Goal: Task Accomplishment & Management: Complete application form

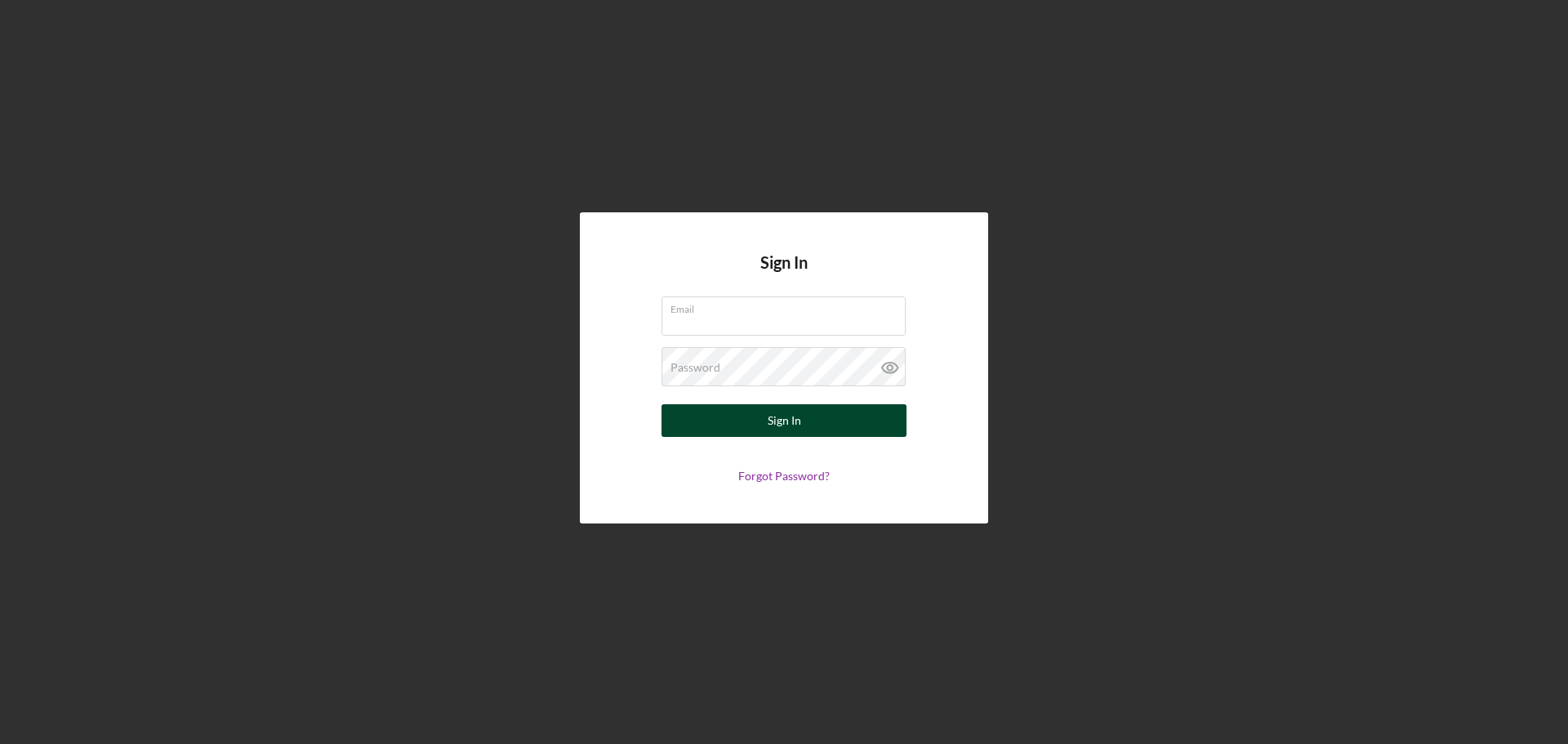
type input "[EMAIL_ADDRESS][DOMAIN_NAME]"
click at [783, 423] on div "Sign In" at bounding box center [784, 421] width 33 height 33
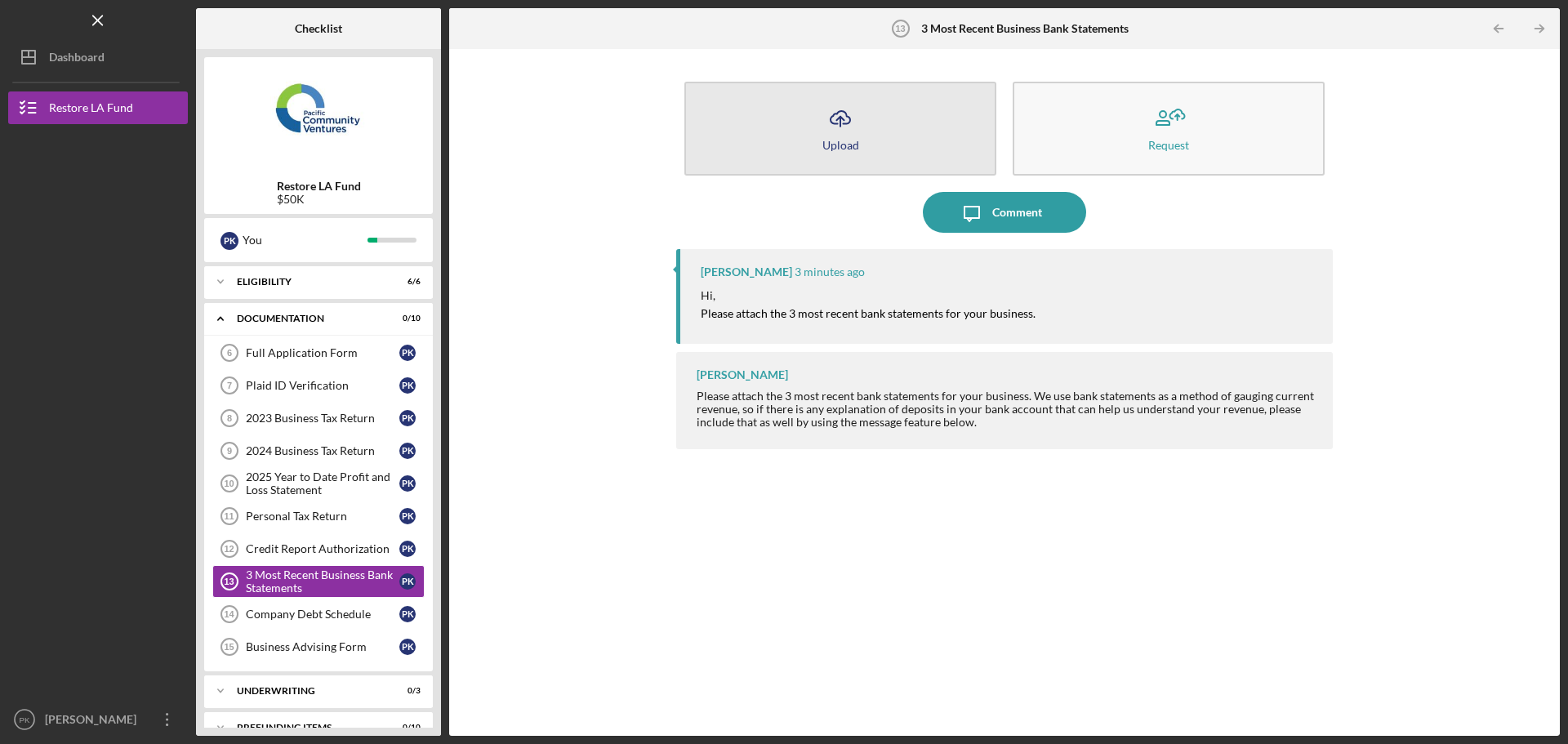
click at [835, 136] on icon "Icon/Upload" at bounding box center [839, 118] width 41 height 41
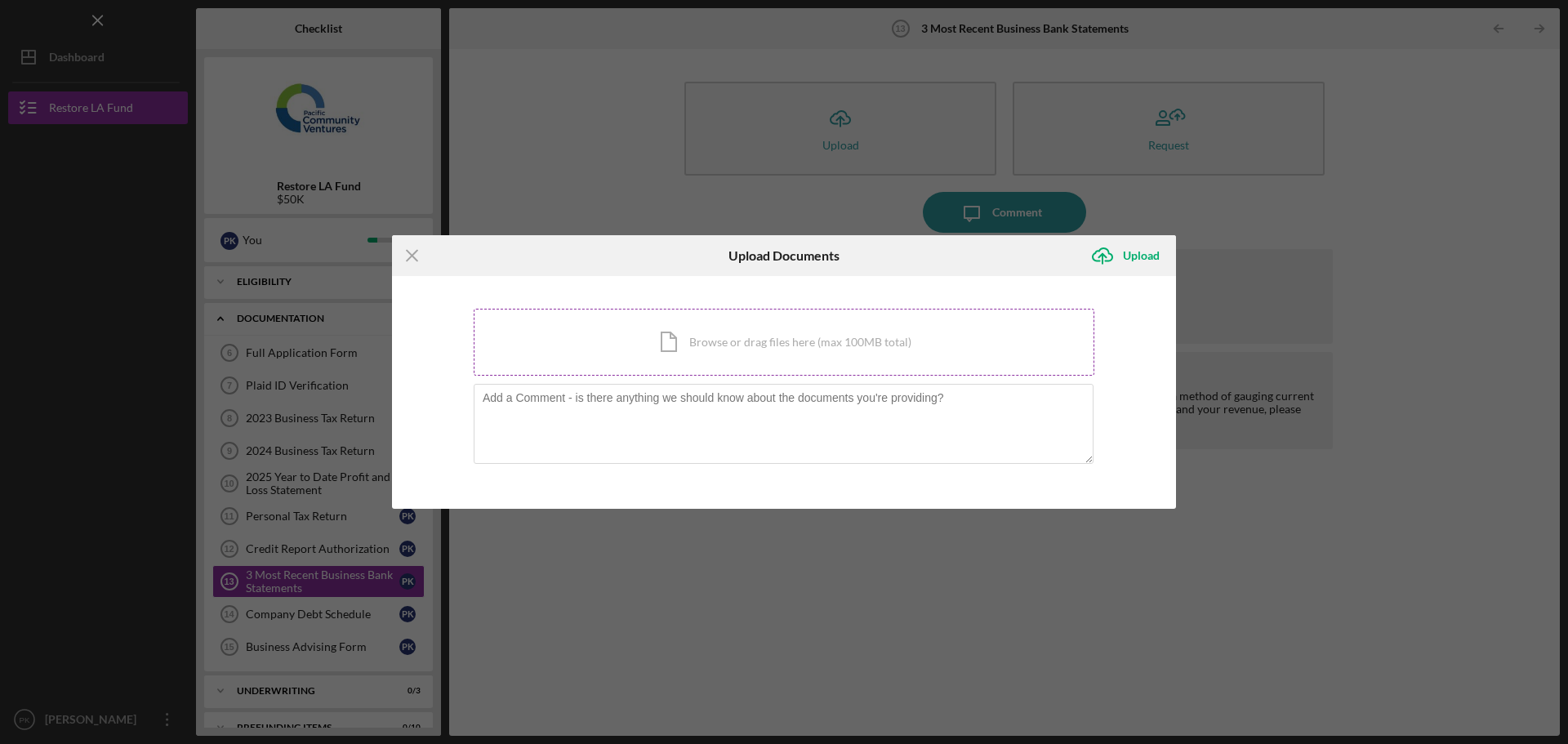
click at [806, 348] on div "Icon/Document Browse or drag files here (max 100MB total) Tap to choose files o…" at bounding box center [784, 341] width 621 height 67
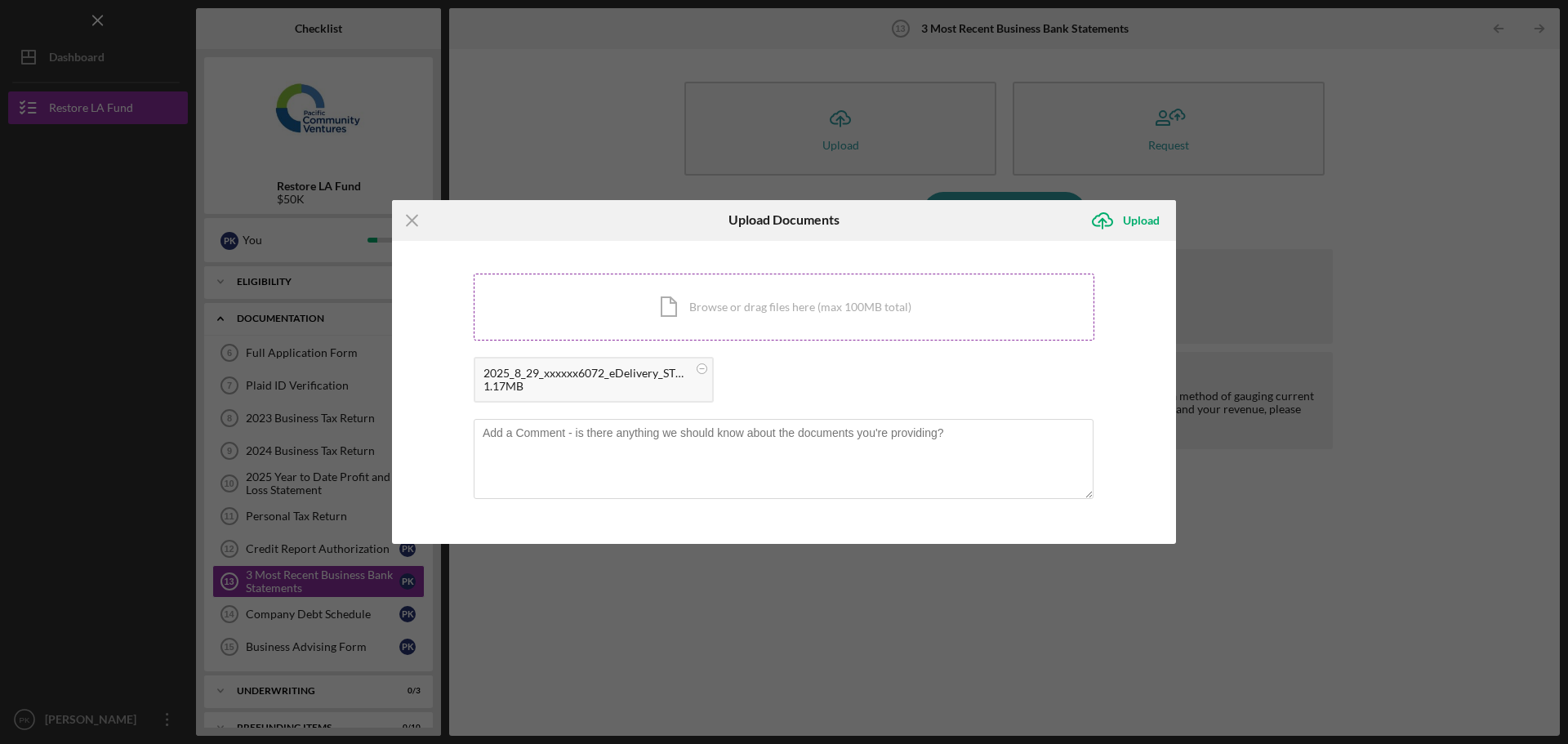
click at [712, 303] on div "Icon/Document Browse or drag files here (max 100MB total) Tap to choose files o…" at bounding box center [784, 307] width 621 height 67
click at [701, 309] on div "Icon/Document Browse or drag files here (max 100MB total) Tap to choose files o…" at bounding box center [784, 307] width 621 height 67
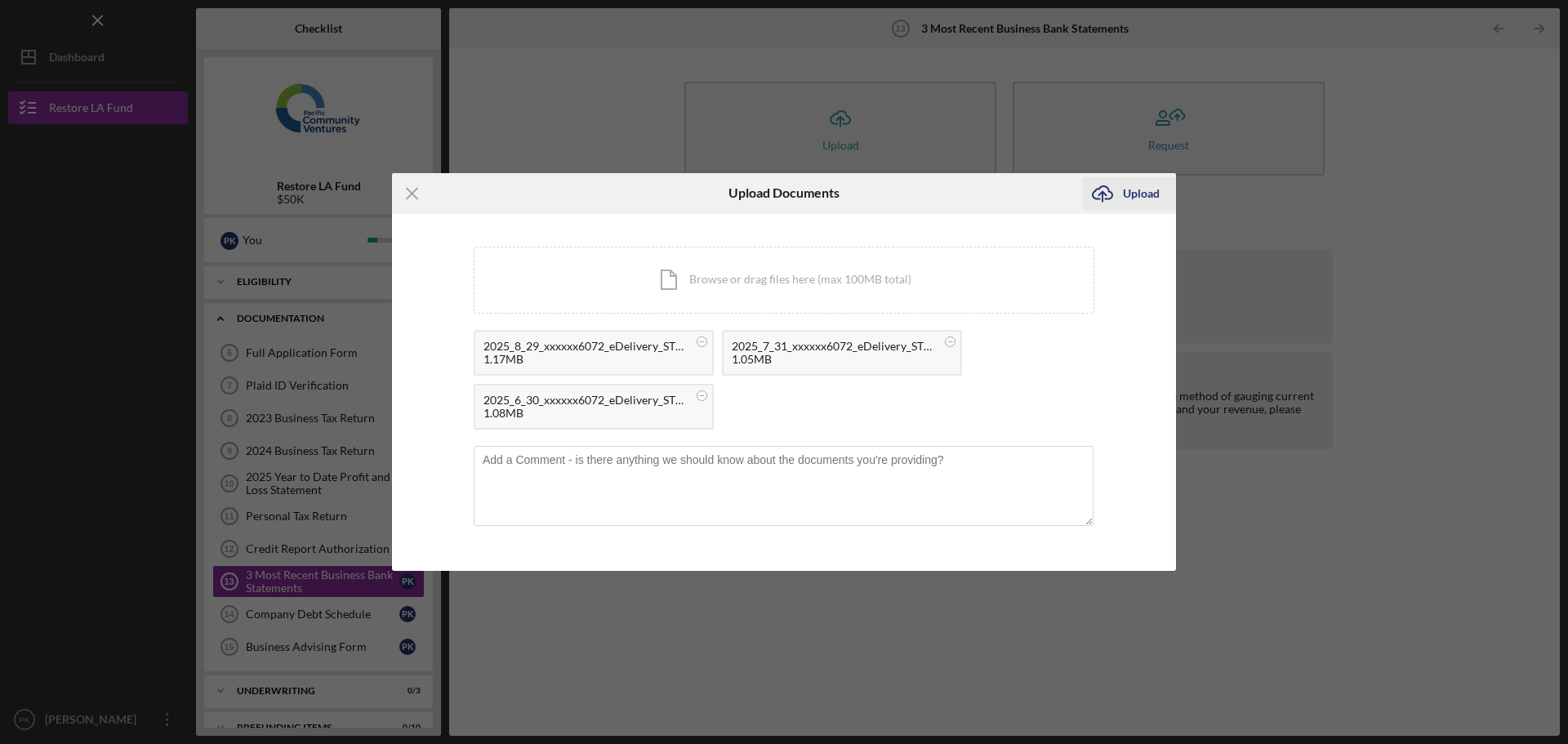
click at [1130, 196] on div "Upload" at bounding box center [1141, 193] width 36 height 33
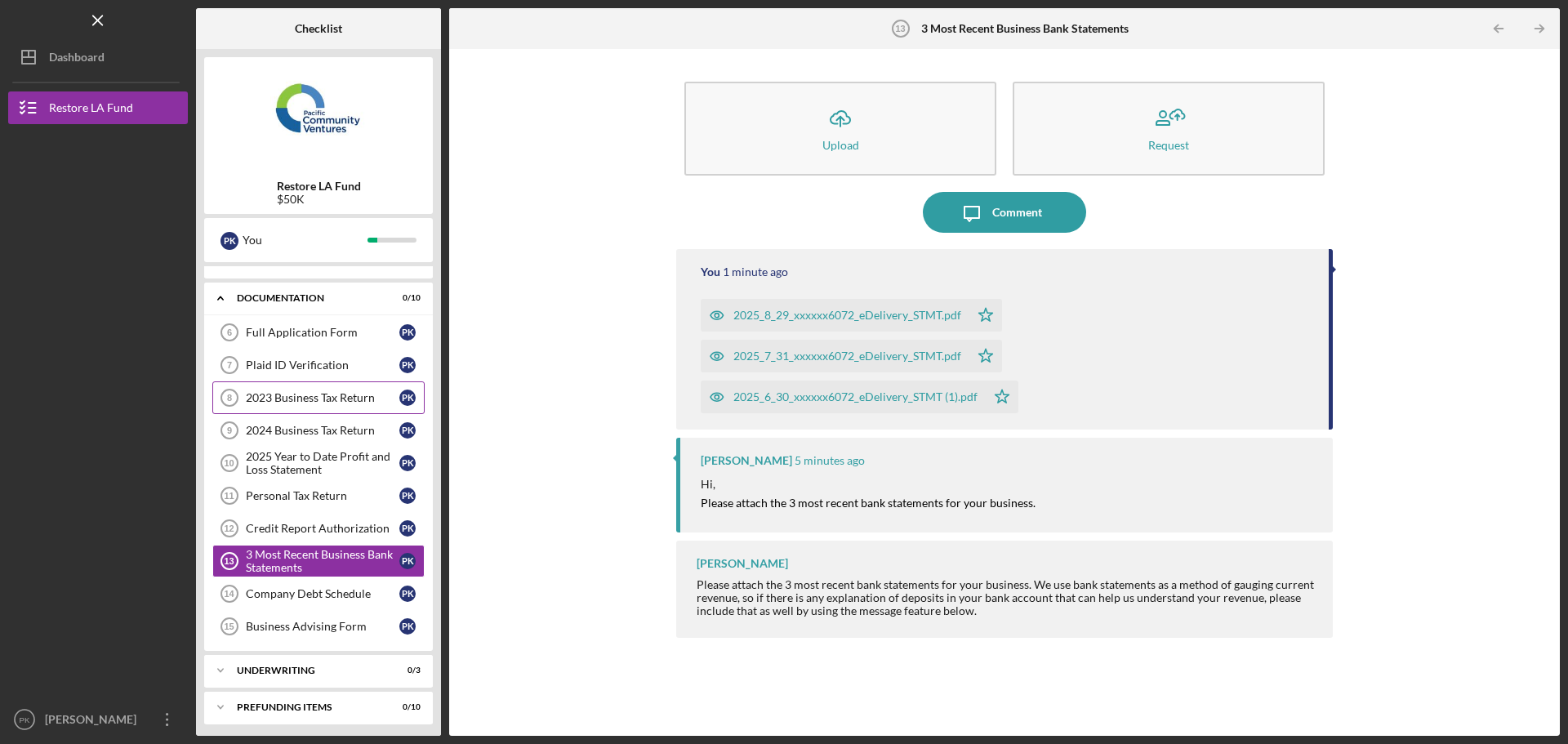
scroll to position [26, 0]
click at [308, 395] on div "2023 Business Tax Return" at bounding box center [323, 393] width 154 height 13
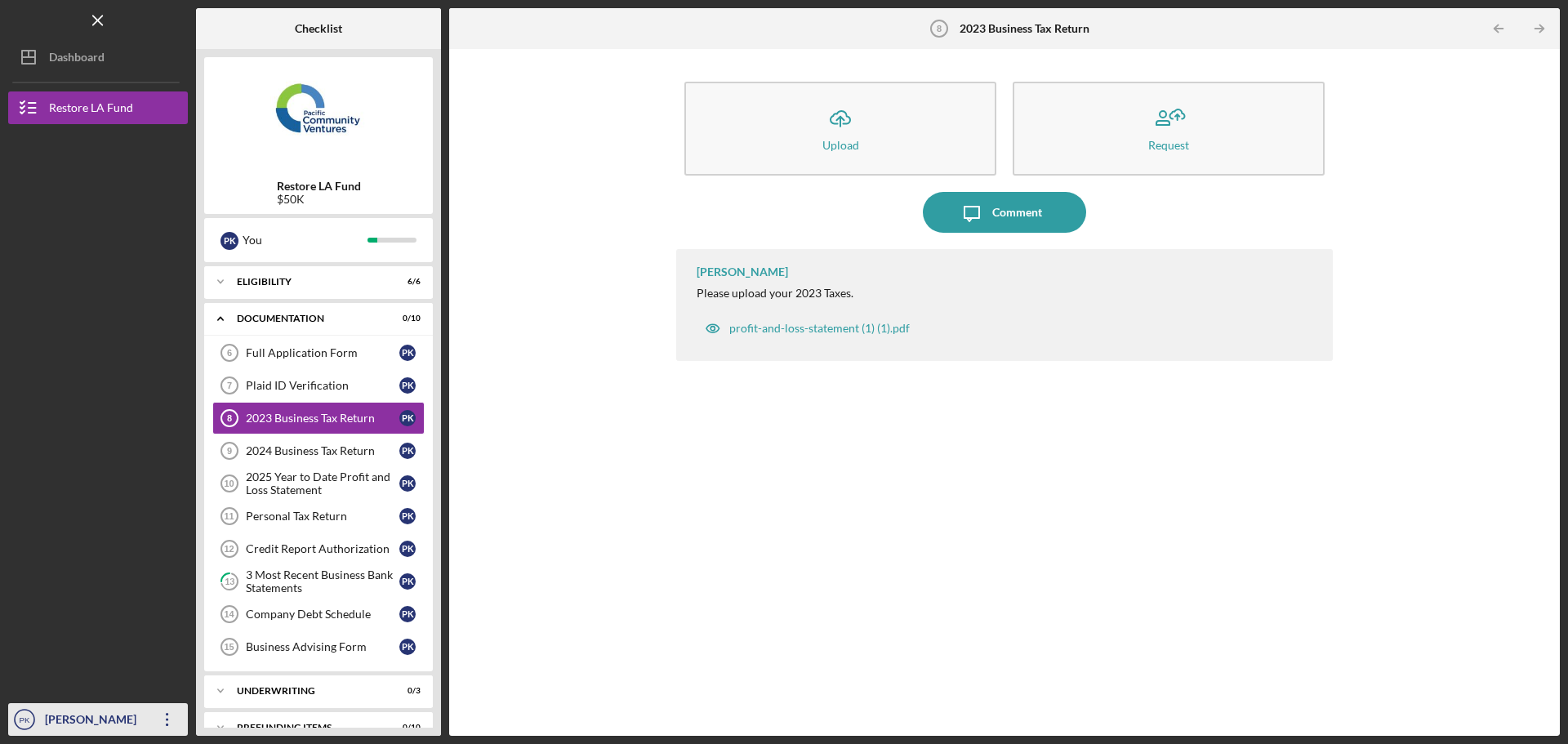
click at [122, 723] on div "[PERSON_NAME]" at bounding box center [93, 721] width 106 height 36
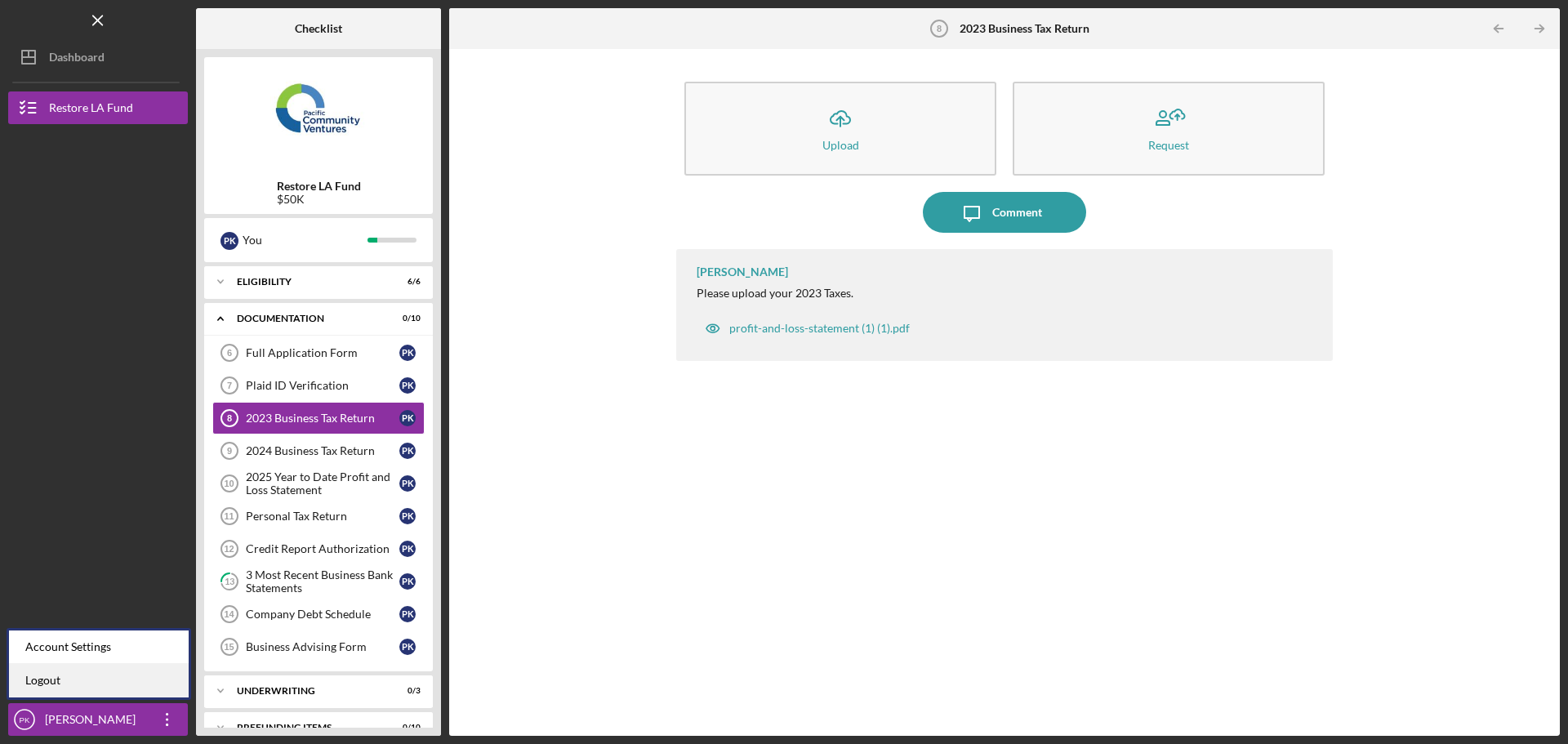
click at [45, 684] on link "Logout" at bounding box center [98, 680] width 179 height 33
